Goal: Task Accomplishment & Management: Use online tool/utility

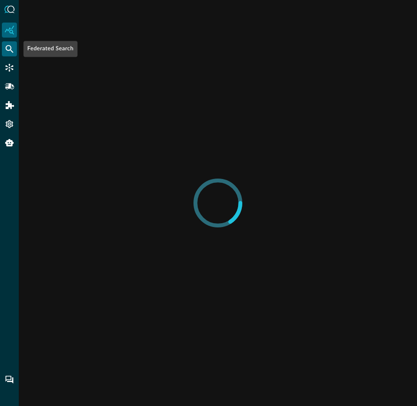
click at [11, 54] on div "Federated Search" at bounding box center [9, 48] width 15 height 15
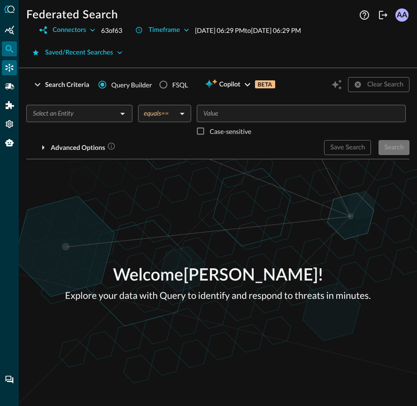
click at [7, 75] on div "Connectors" at bounding box center [9, 67] width 15 height 15
click at [8, 71] on icon "Connectors" at bounding box center [9, 67] width 9 height 9
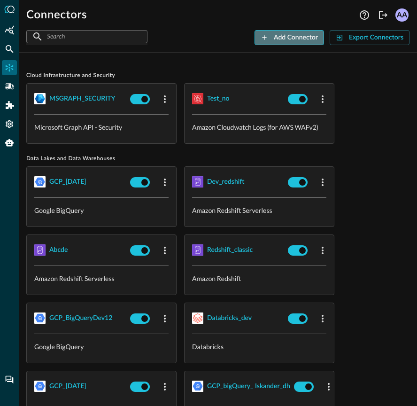
click at [306, 39] on div "Add Connector" at bounding box center [296, 38] width 44 height 12
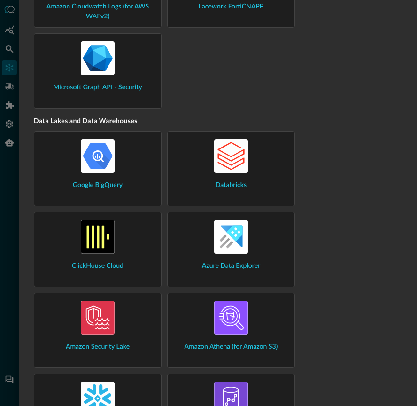
scroll to position [175, 0]
